Goal: Task Accomplishment & Management: Manage account settings

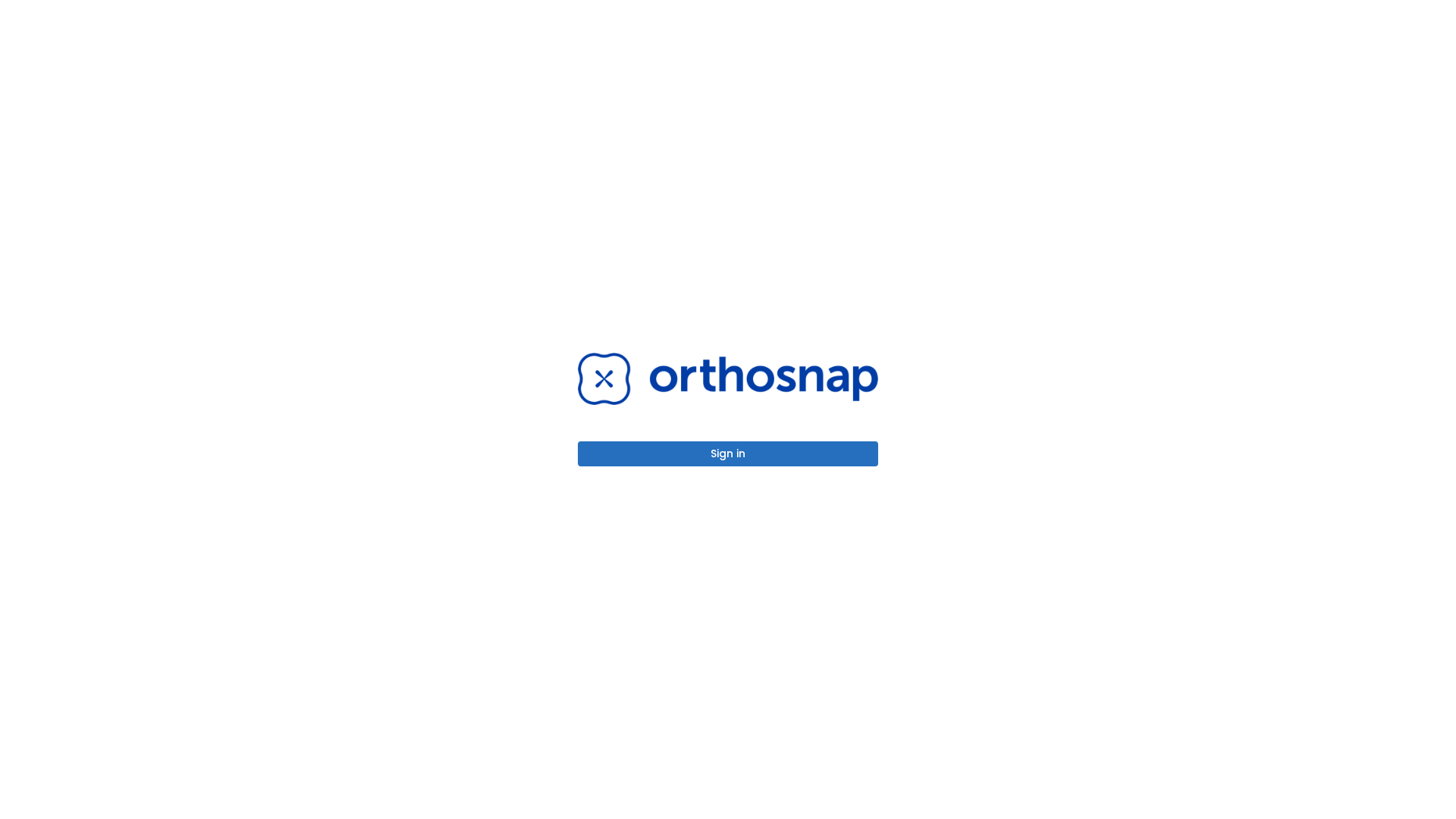
click at [728, 453] on button "Sign in" at bounding box center [728, 453] width 301 height 25
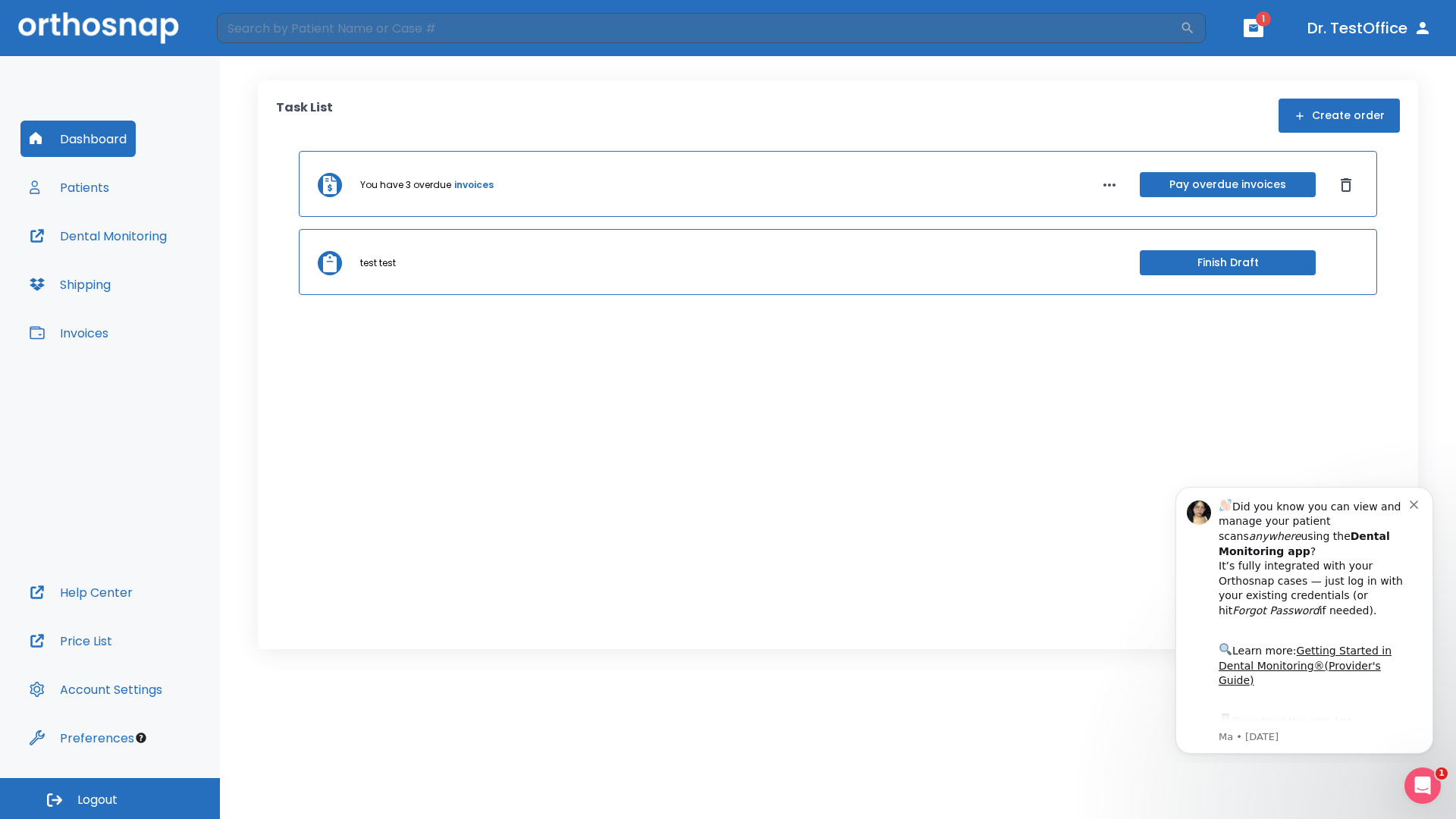
click at [110, 799] on span "Logout" at bounding box center [98, 800] width 41 height 16
